Goal: Navigation & Orientation: Find specific page/section

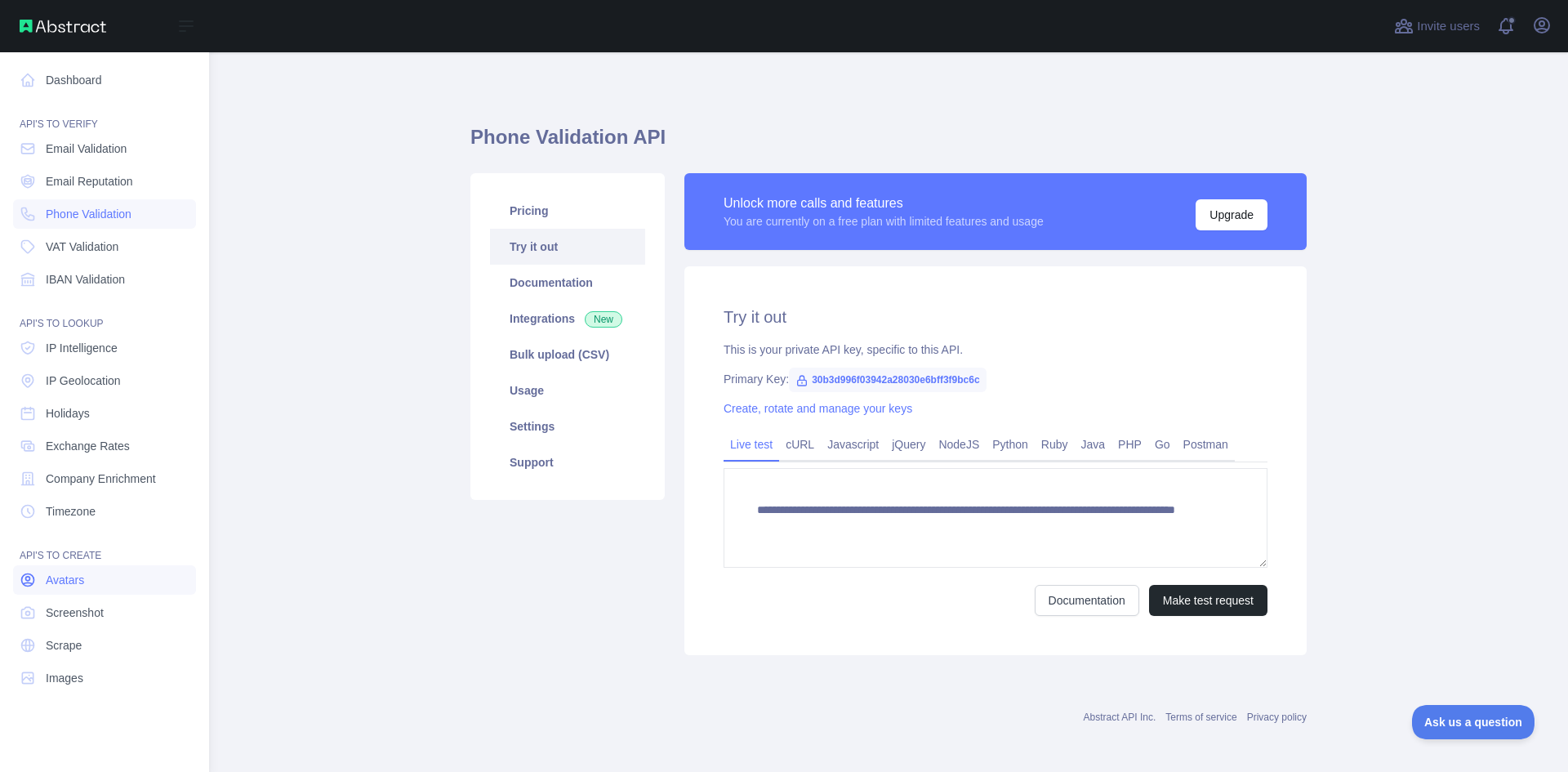
click at [26, 578] on icon at bounding box center [28, 580] width 13 height 13
click at [24, 578] on icon at bounding box center [27, 580] width 16 height 16
click at [104, 569] on link "Avatars" at bounding box center [104, 580] width 183 height 30
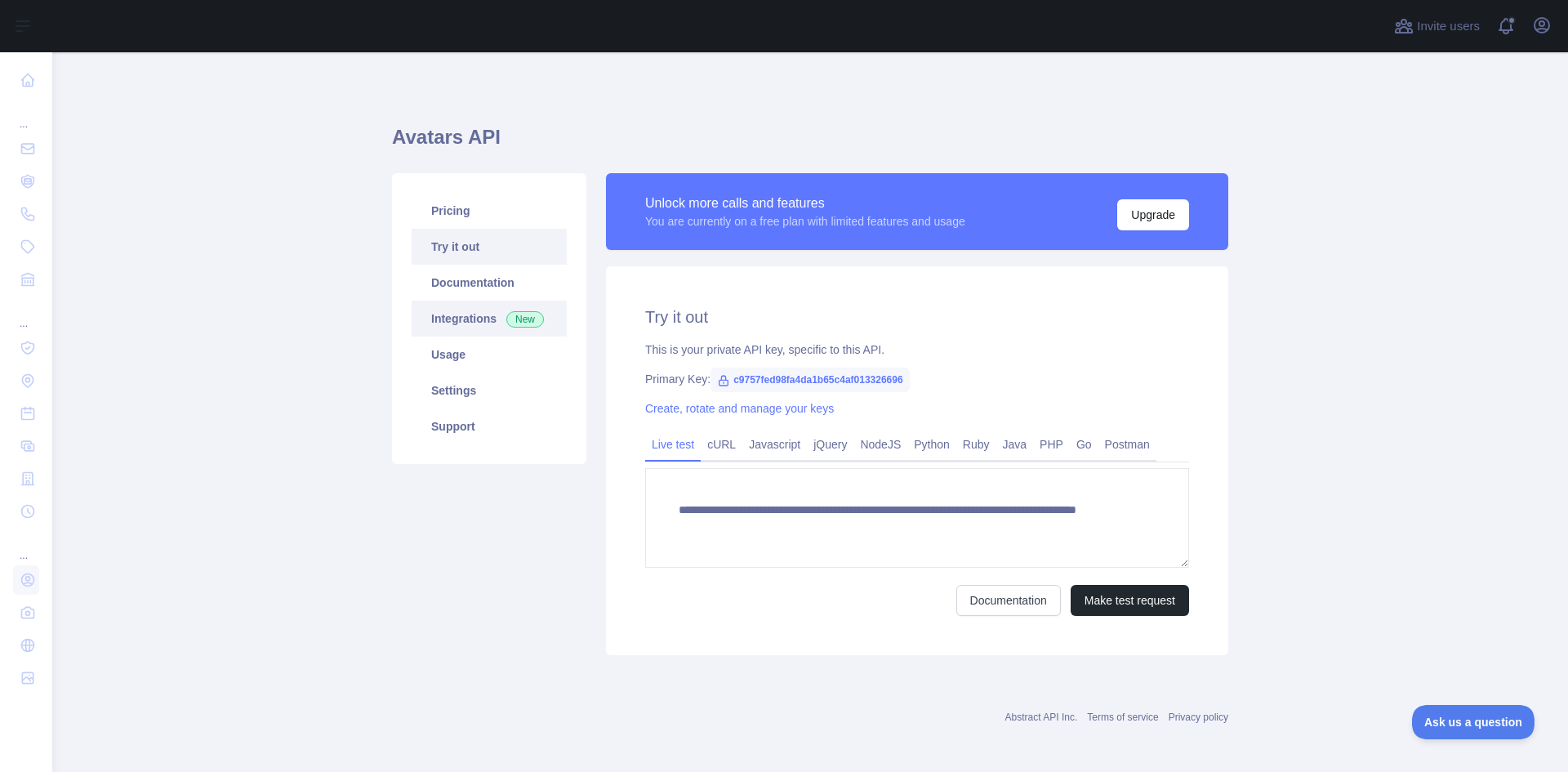
click at [455, 300] on link "Integrations New" at bounding box center [489, 318] width 155 height 36
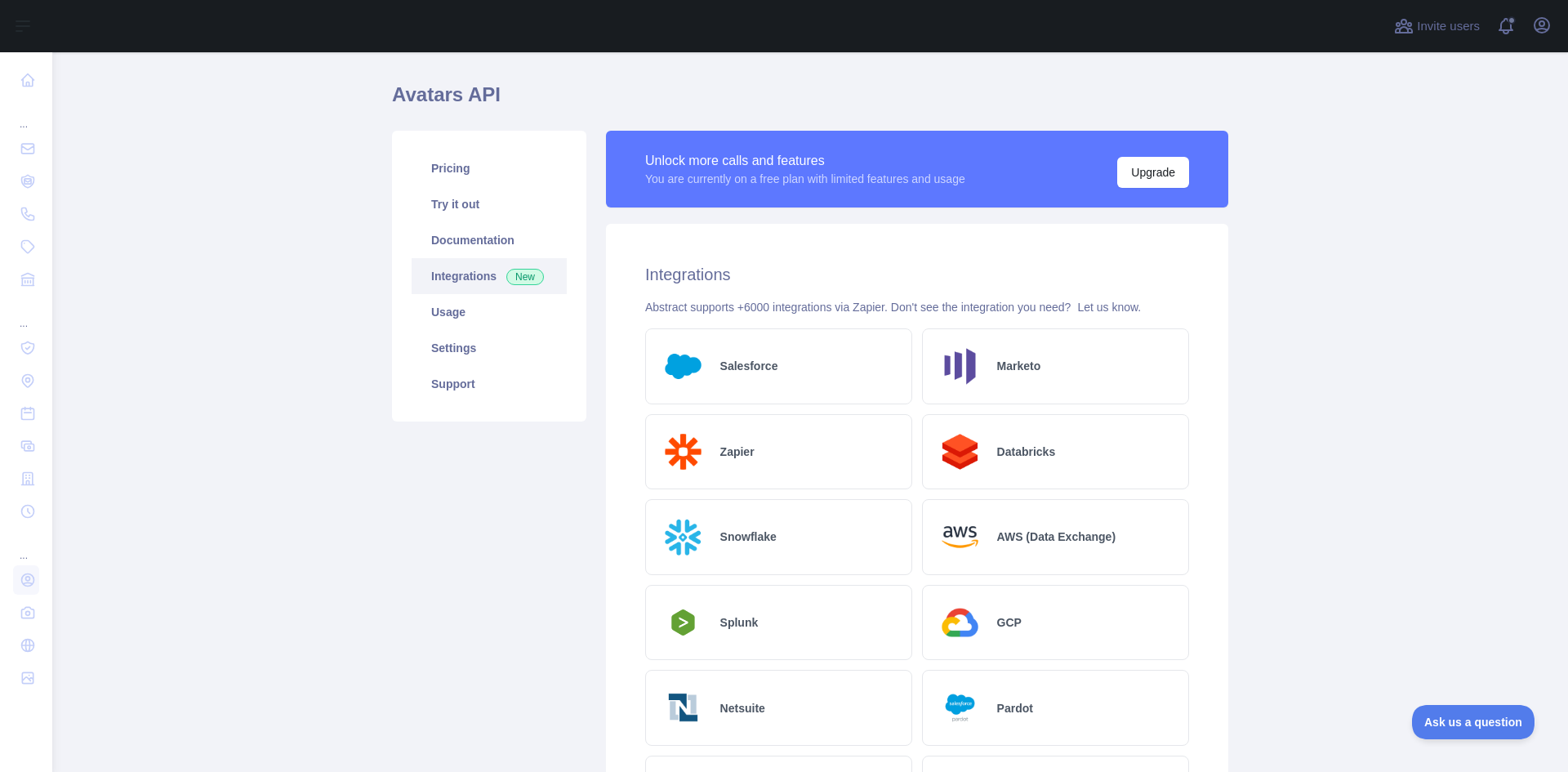
scroll to position [40, 0]
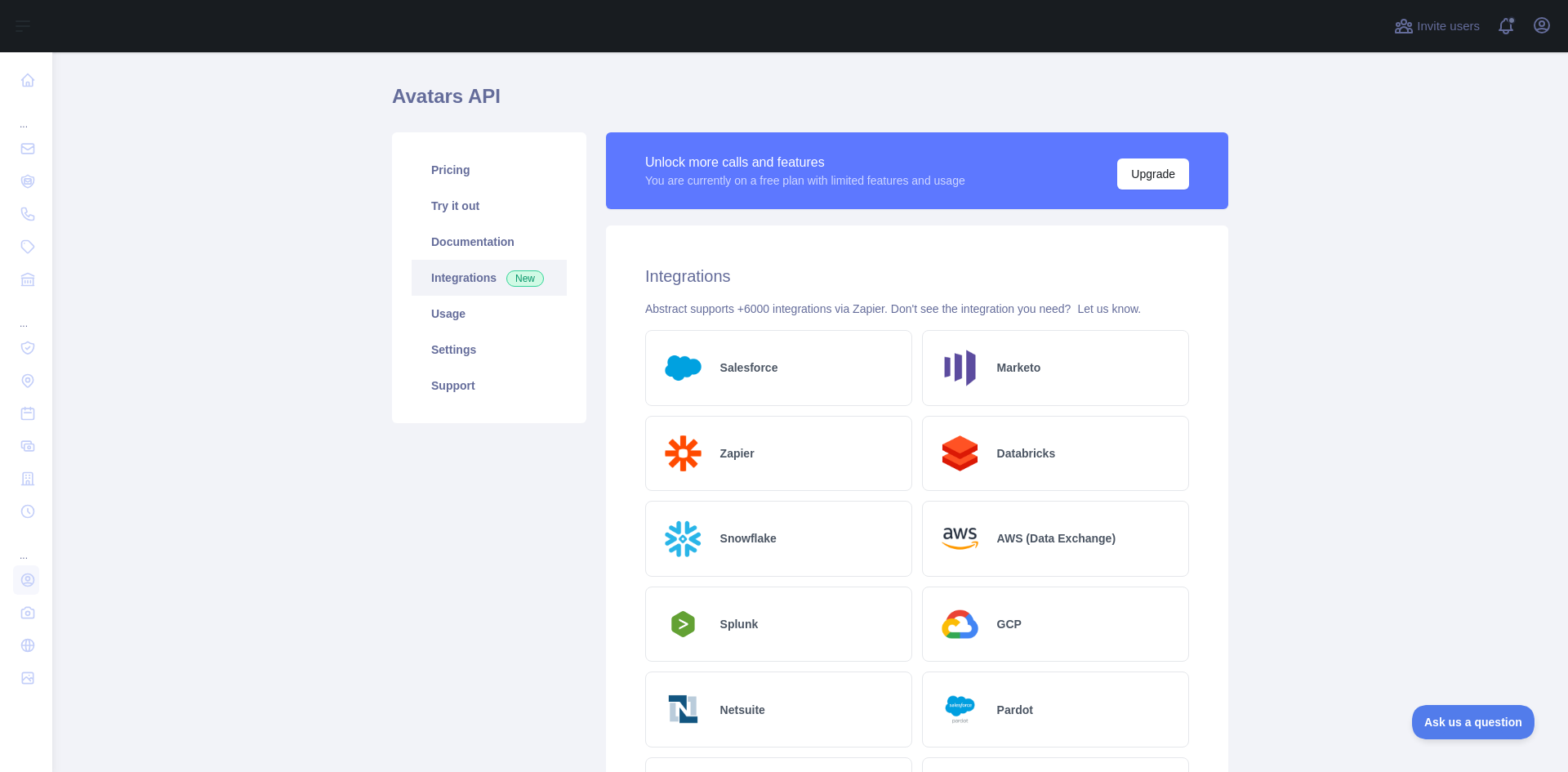
drag, startPoint x: 499, startPoint y: 451, endPoint x: 466, endPoint y: 423, distance: 43.3
drag, startPoint x: 466, startPoint y: 423, endPoint x: 428, endPoint y: 614, distance: 194.7
click at [428, 614] on div "Pricing Try it out Documentation Integrations New Usage Settings Support" at bounding box center [489, 759] width 214 height 1253
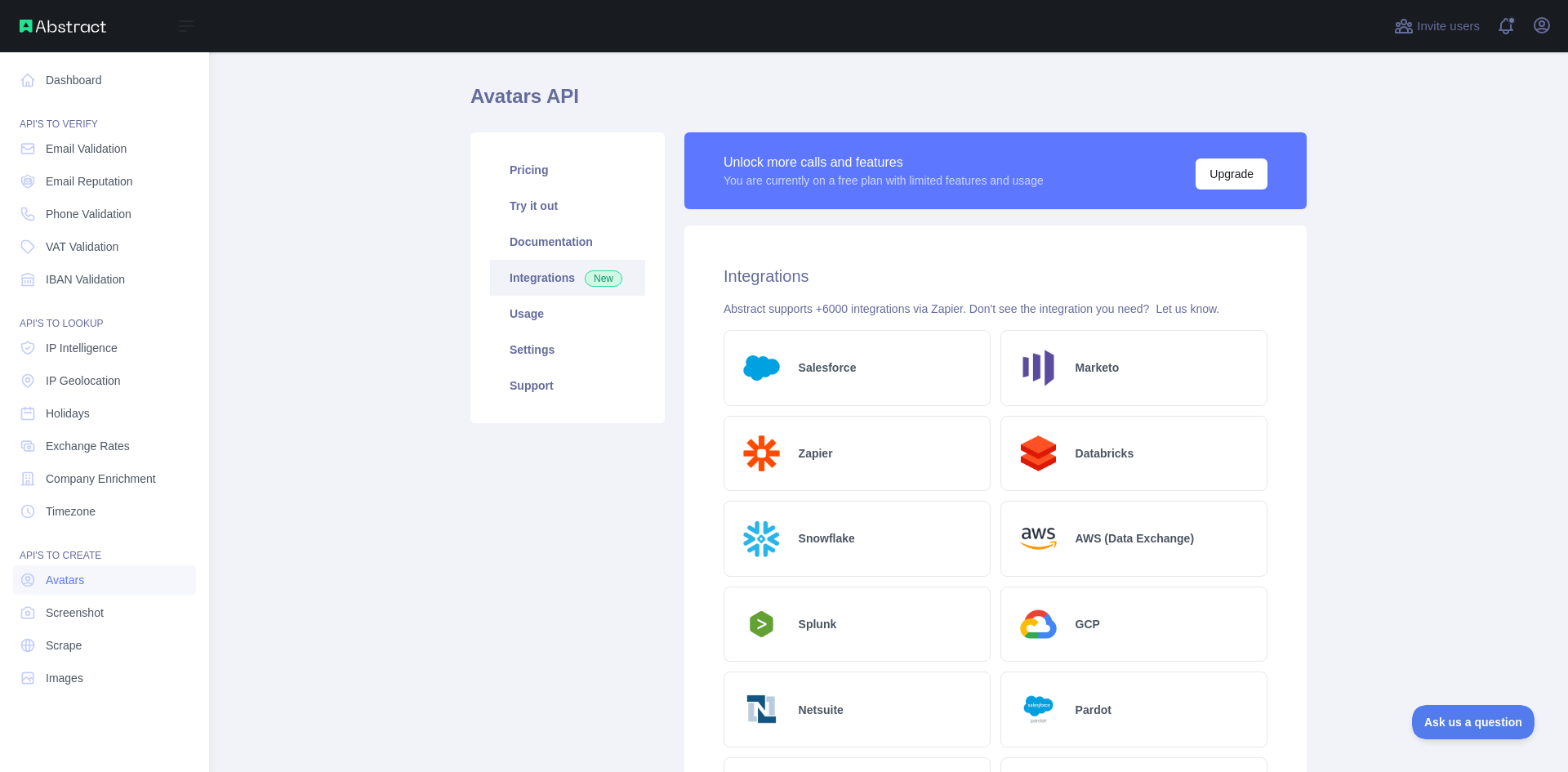
click at [166, 462] on nav "Dashboard API'S TO VERIFY Email Validation Email Reputation Phone Validation VA…" at bounding box center [104, 399] width 183 height 694
click at [145, 456] on link "Exchange Rates" at bounding box center [104, 445] width 183 height 30
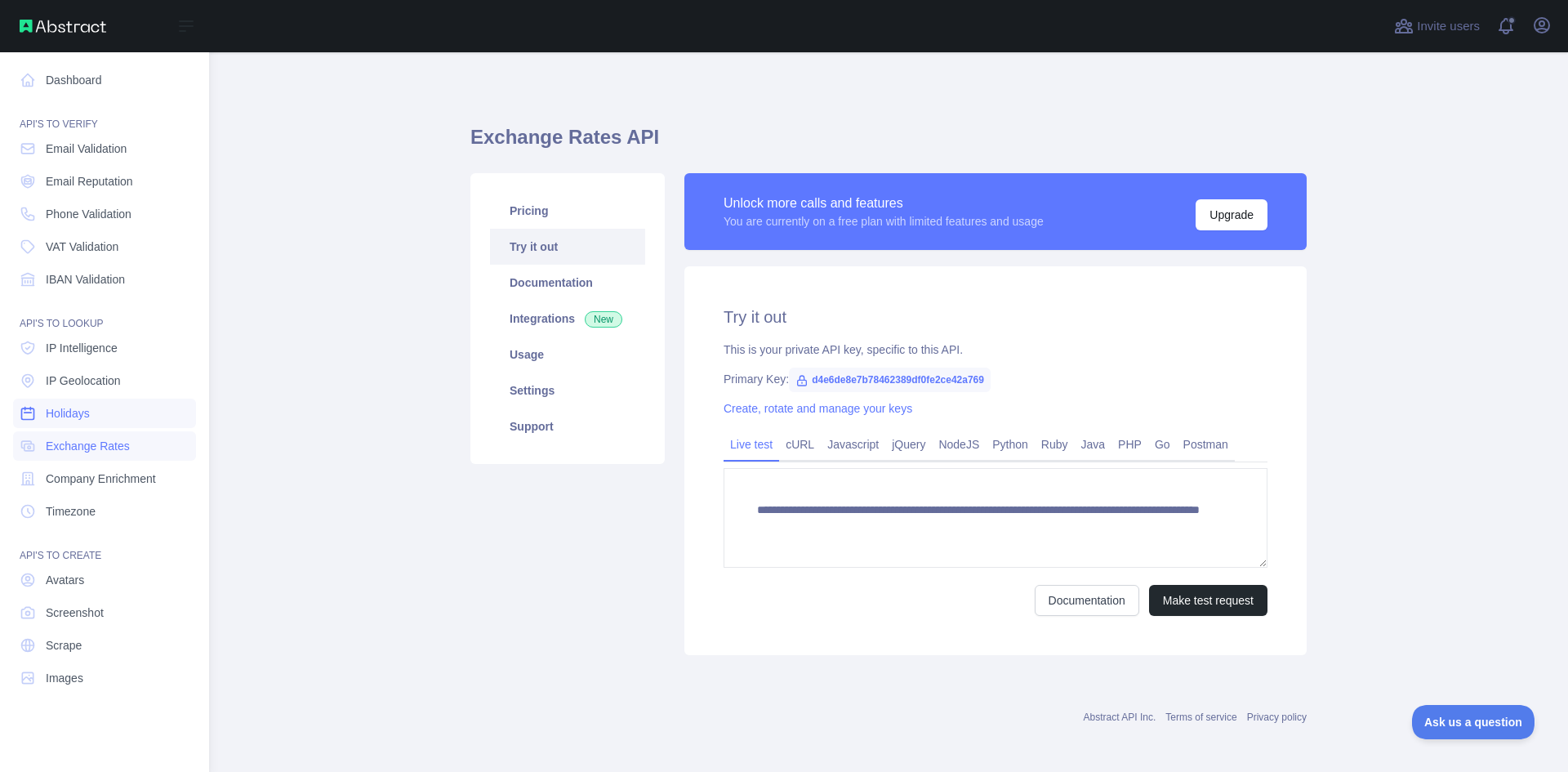
click at [44, 413] on link "Holidays" at bounding box center [104, 413] width 183 height 30
click at [62, 354] on span "IP Intelligence" at bounding box center [81, 348] width 72 height 16
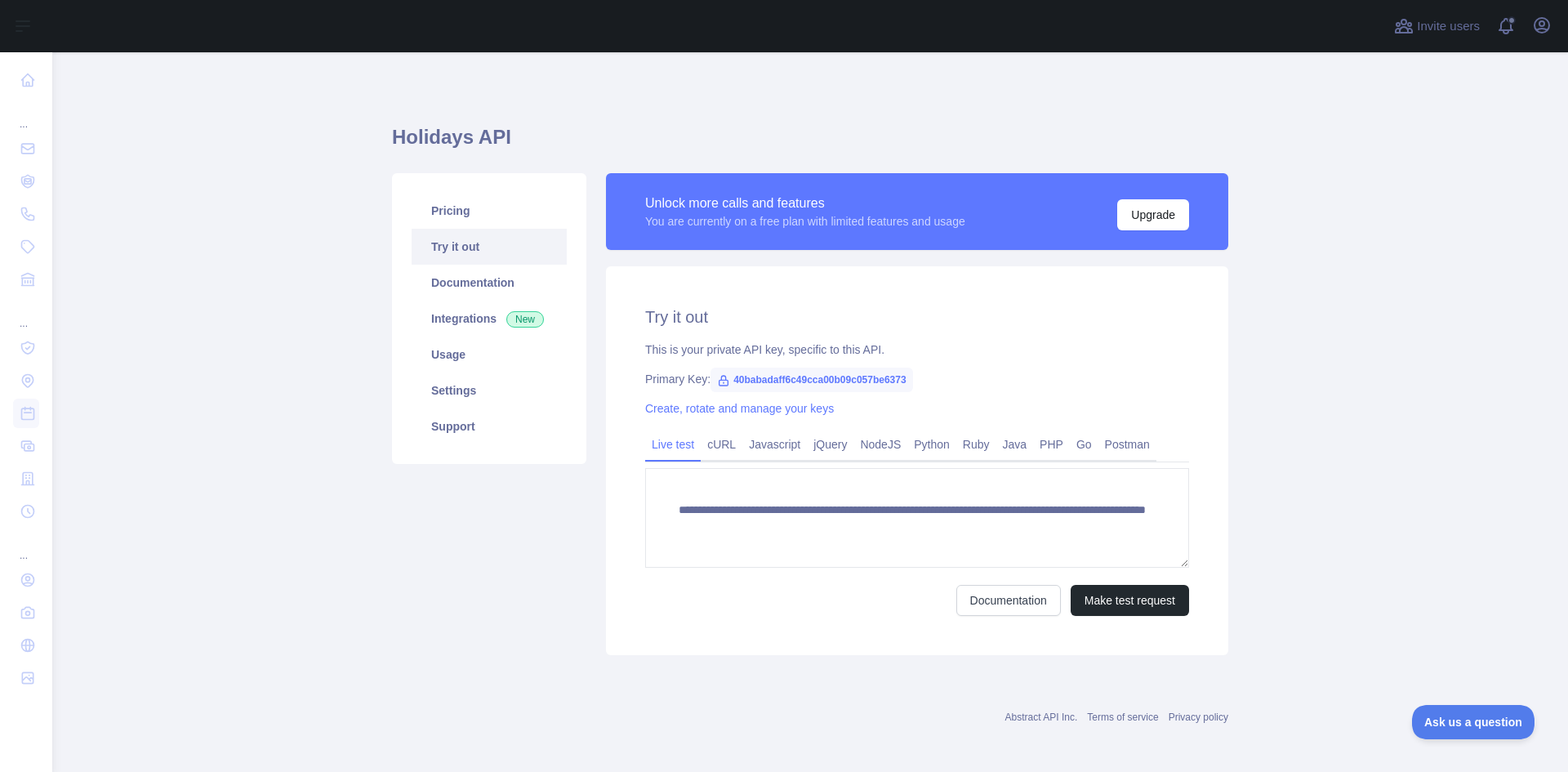
drag, startPoint x: 254, startPoint y: 248, endPoint x: 244, endPoint y: 238, distance: 14.1
type textarea "**********"
drag, startPoint x: 245, startPoint y: 229, endPoint x: 274, endPoint y: 219, distance: 30.7
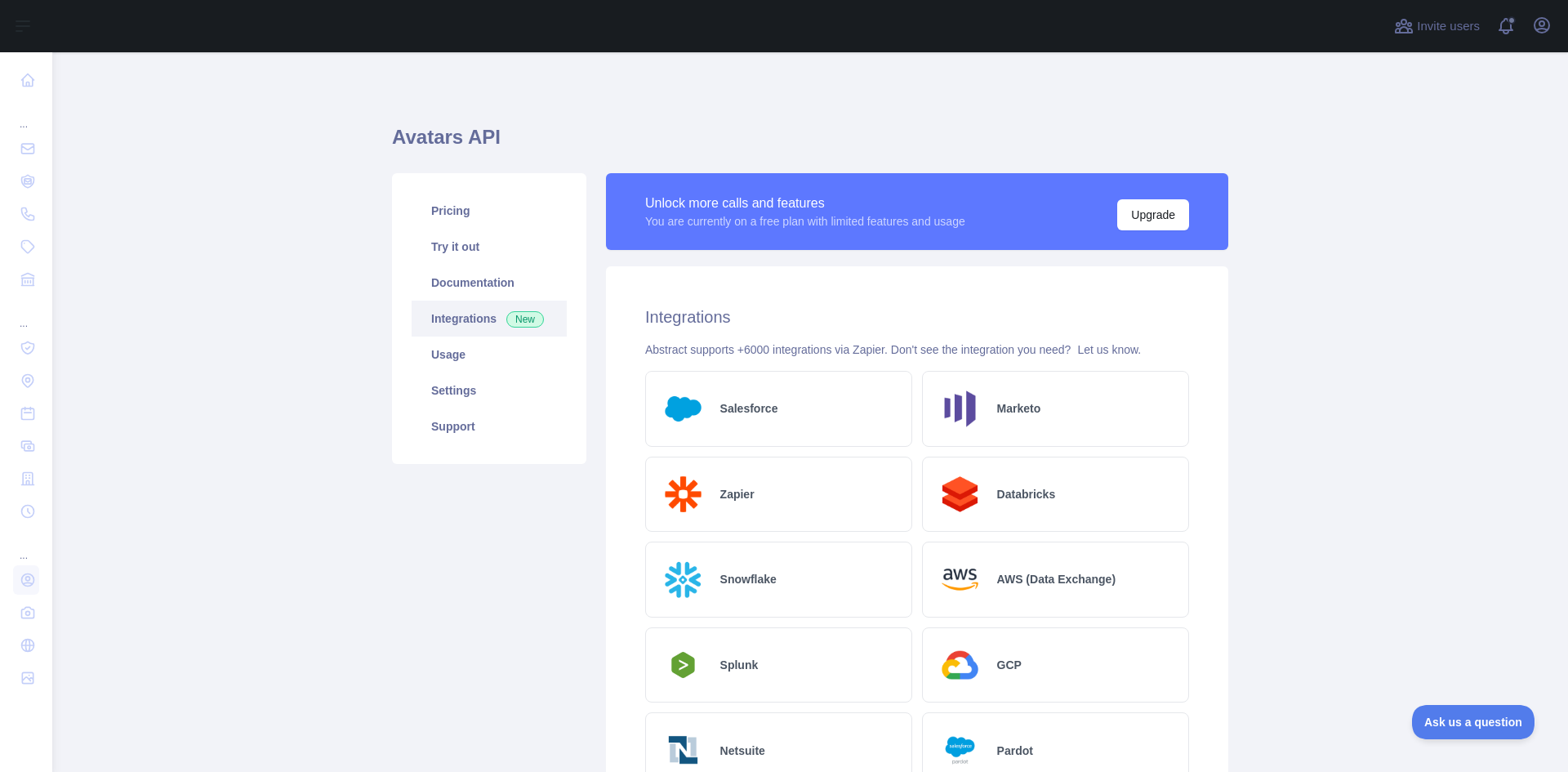
drag, startPoint x: 286, startPoint y: 215, endPoint x: 273, endPoint y: 201, distance: 19.1
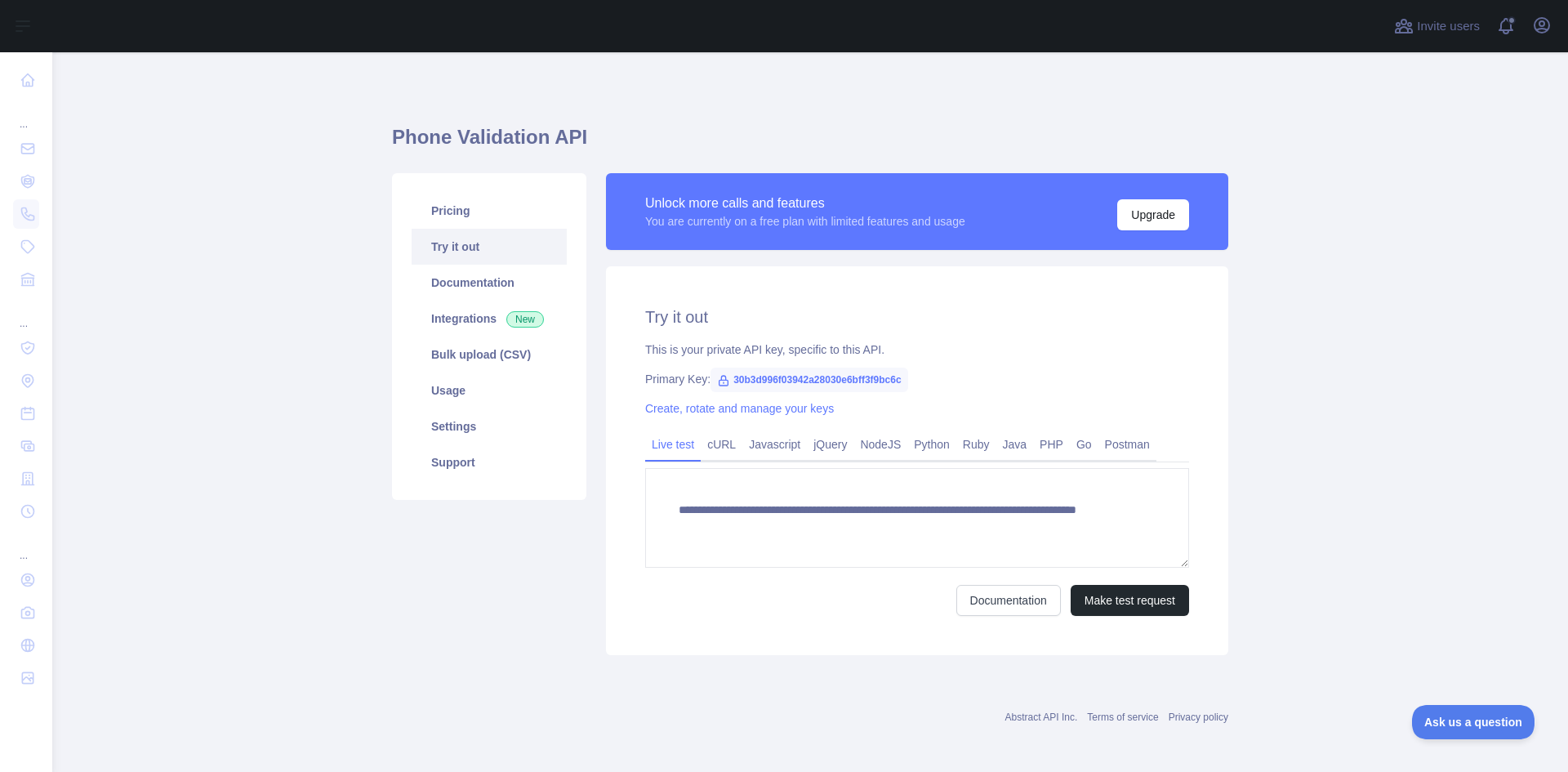
type textarea "**********"
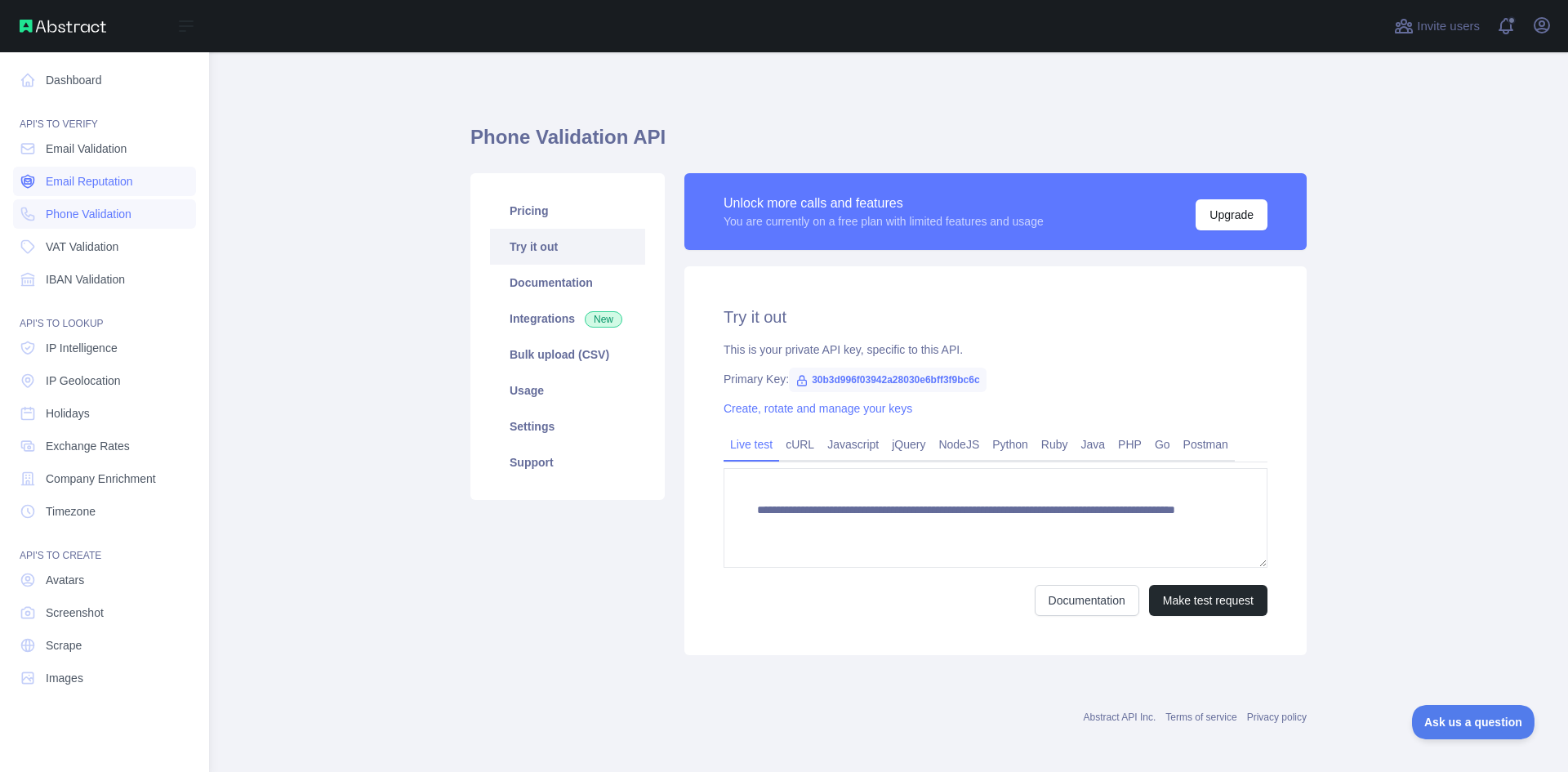
click at [84, 181] on span "Email Reputation" at bounding box center [89, 181] width 88 height 16
click at [98, 156] on span "Email Validation" at bounding box center [86, 148] width 81 height 16
click at [97, 213] on span "Phone Validation" at bounding box center [89, 213] width 86 height 16
